Goal: Task Accomplishment & Management: Use online tool/utility

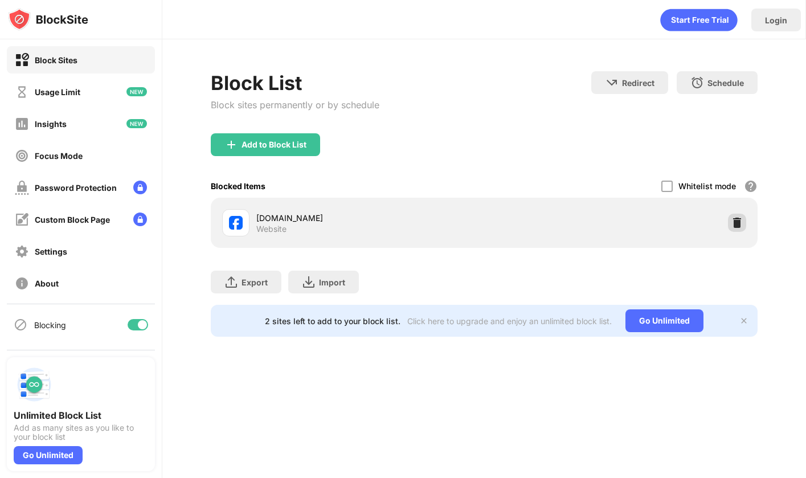
click at [734, 224] on img at bounding box center [736, 222] width 11 height 11
